Goal: Find specific page/section: Find specific page/section

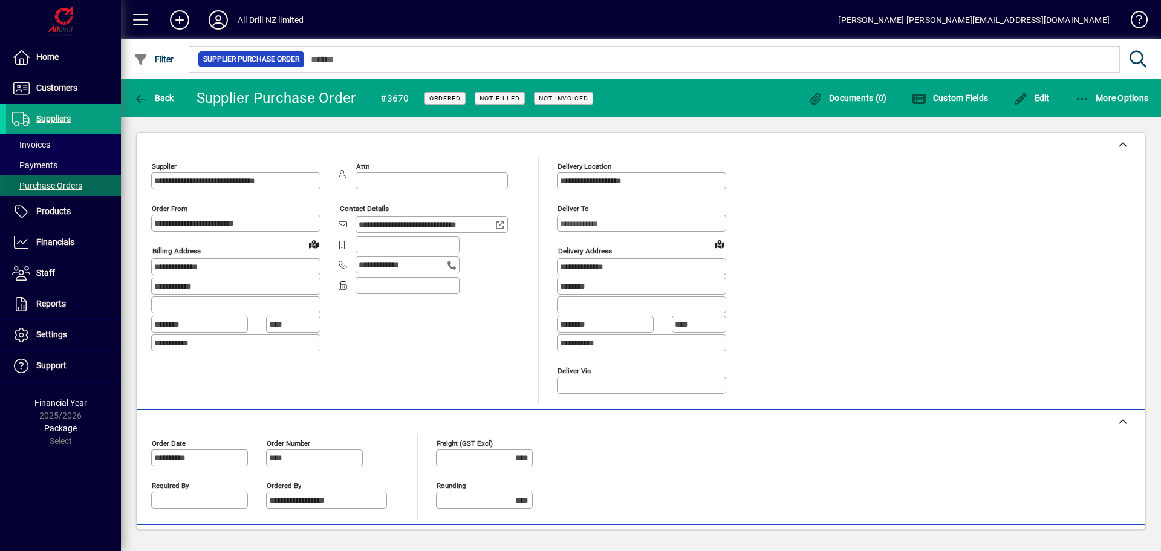
scroll to position [171, 0]
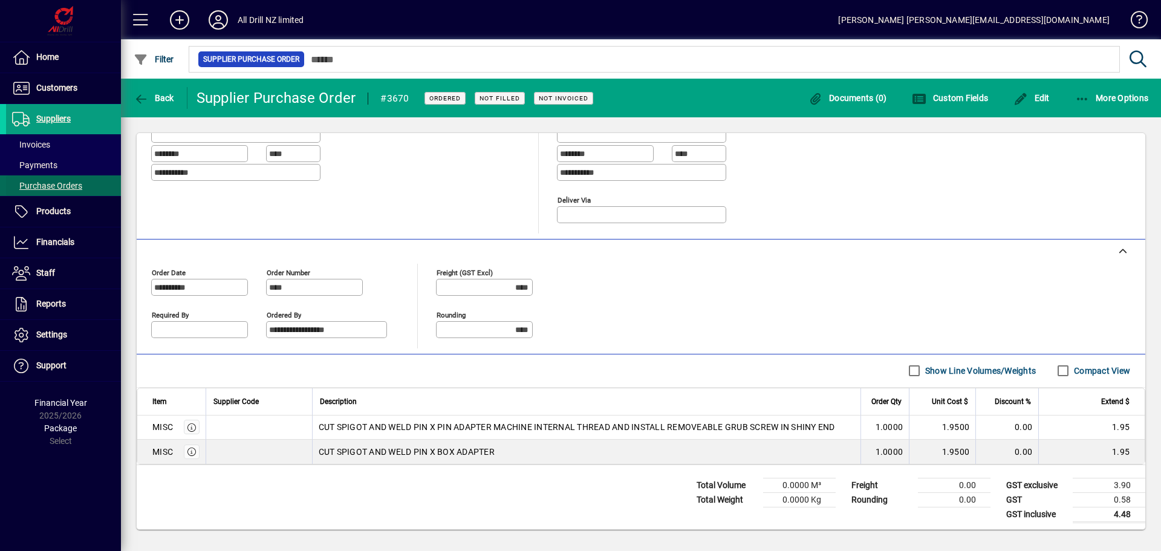
drag, startPoint x: 48, startPoint y: 206, endPoint x: 75, endPoint y: 193, distance: 29.5
click at [48, 206] on span "Products" at bounding box center [38, 211] width 65 height 15
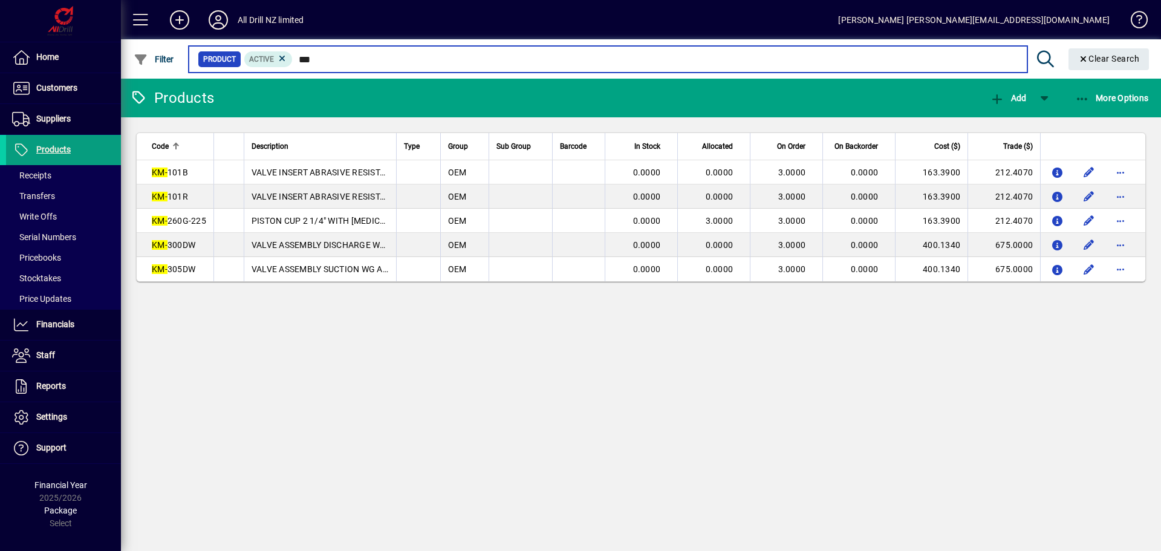
type input "***"
